Goal: Information Seeking & Learning: Learn about a topic

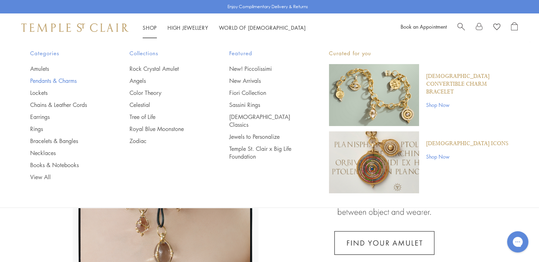
click at [45, 81] on link "Pendants & Charms" at bounding box center [65, 81] width 71 height 8
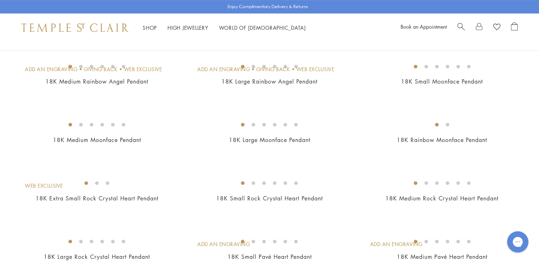
scroll to position [307, 0]
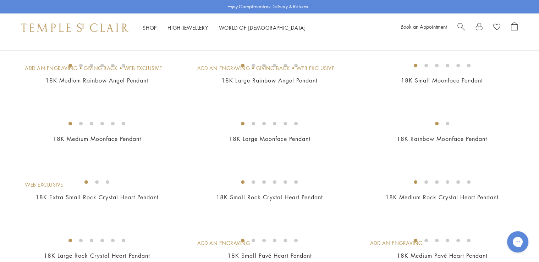
click at [0, 0] on img at bounding box center [0, 0] width 0 height 0
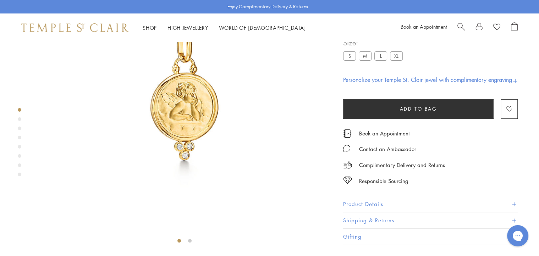
scroll to position [93, 0]
click at [373, 212] on button "Product Details" at bounding box center [430, 204] width 174 height 16
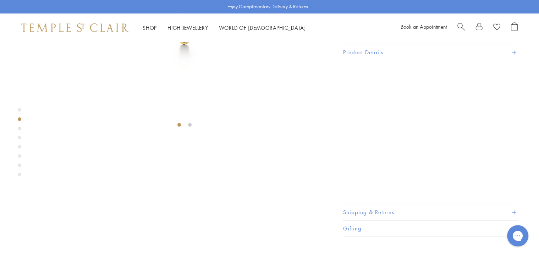
scroll to position [214, 0]
click at [369, 55] on button "Product Details" at bounding box center [430, 47] width 174 height 16
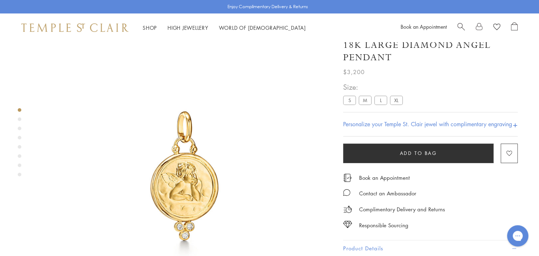
scroll to position [0, 0]
